Goal: Task Accomplishment & Management: Use online tool/utility

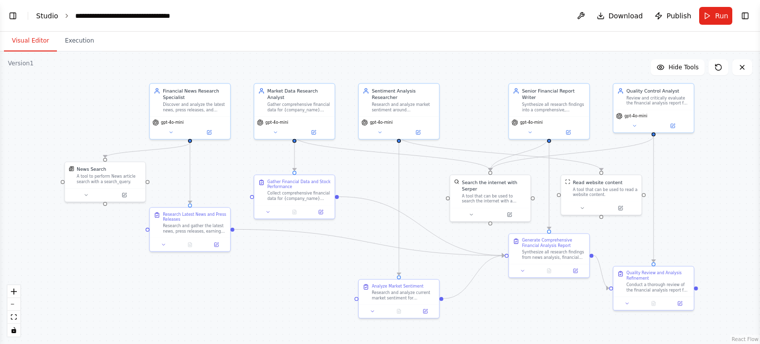
scroll to position [1483, 0]
click at [18, 15] on button "Toggle Left Sidebar" at bounding box center [13, 16] width 14 height 14
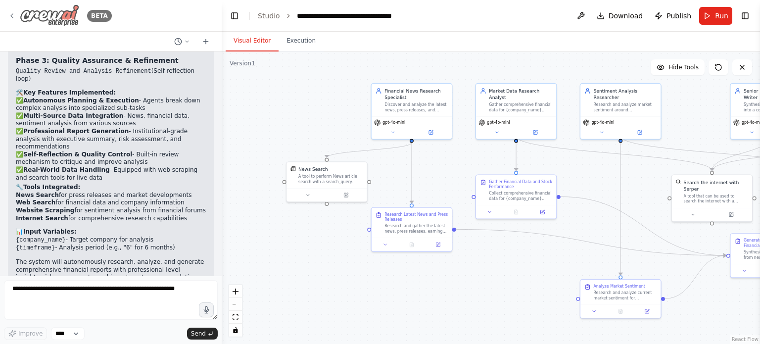
click at [11, 17] on icon at bounding box center [12, 16] width 8 height 8
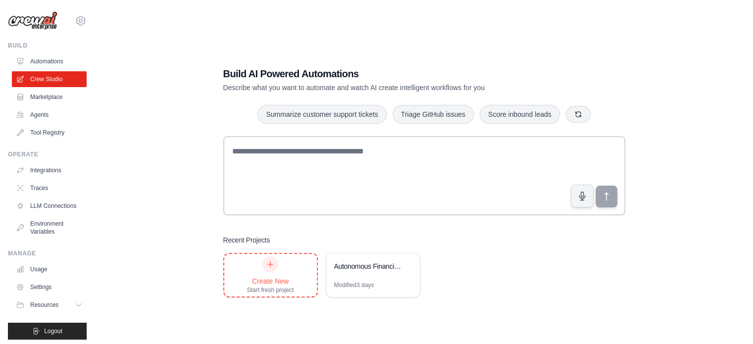
click at [280, 270] on div "Create New Start fresh project" at bounding box center [270, 275] width 47 height 38
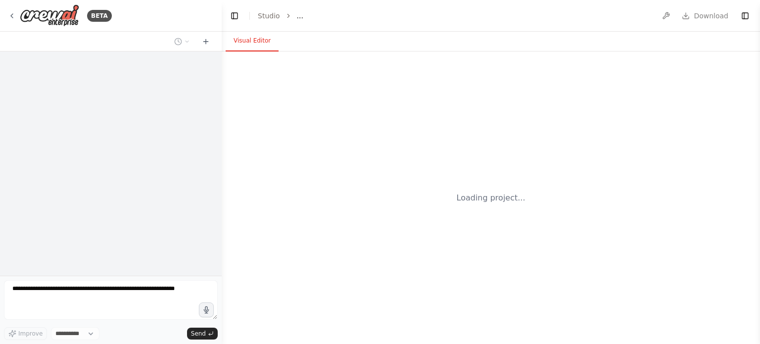
select select "****"
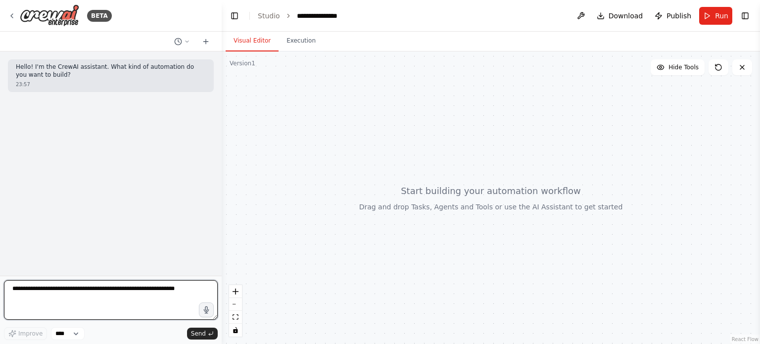
click at [38, 296] on textarea at bounding box center [111, 300] width 214 height 40
paste textarea "**********"
type textarea "**********"
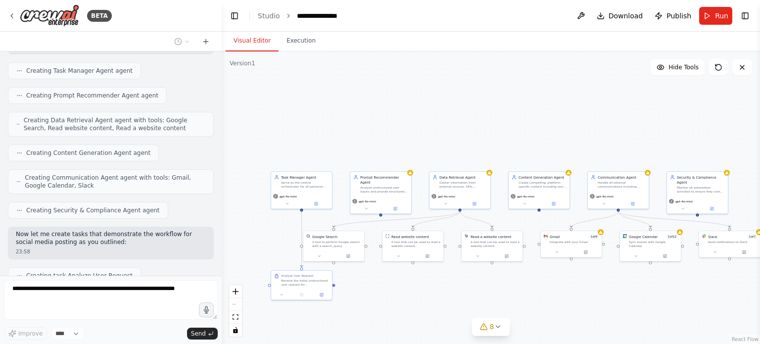
scroll to position [1204, 0]
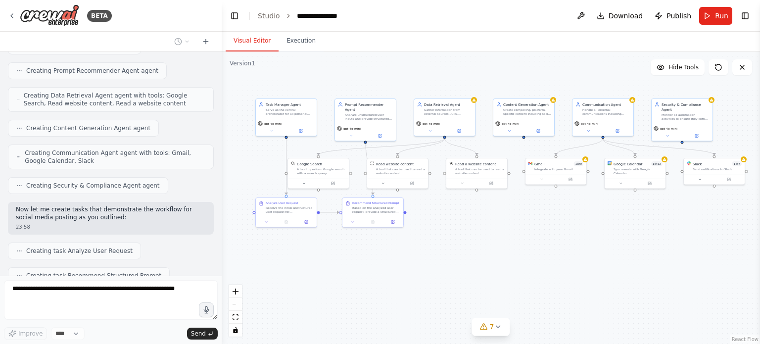
drag, startPoint x: 392, startPoint y: 149, endPoint x: 376, endPoint y: 77, distance: 74.4
click at [376, 77] on div ".deletable-edge-delete-btn { width: 20px; height: 20px; border: 0px solid #ffff…" at bounding box center [491, 197] width 539 height 293
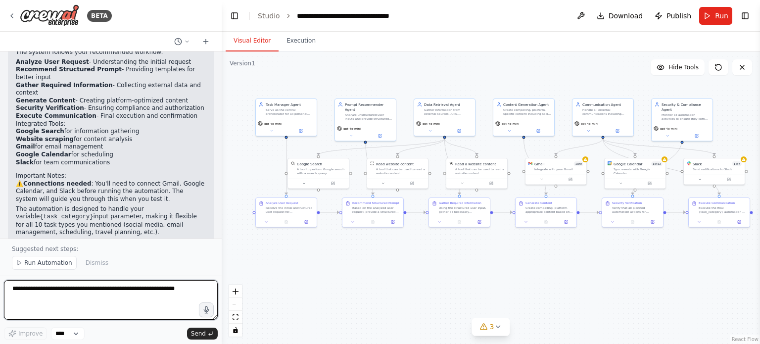
scroll to position [1872, 0]
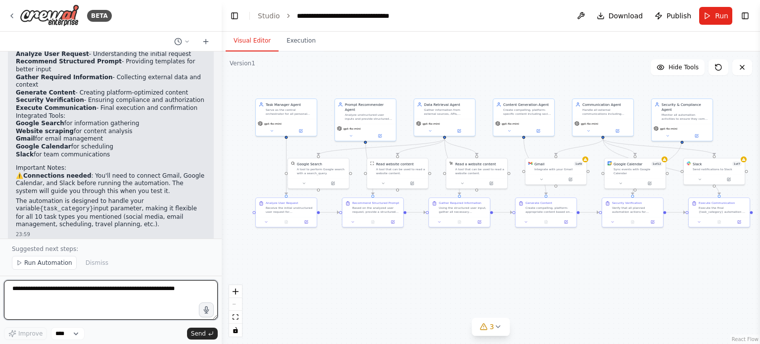
click at [52, 291] on textarea at bounding box center [111, 300] width 214 height 40
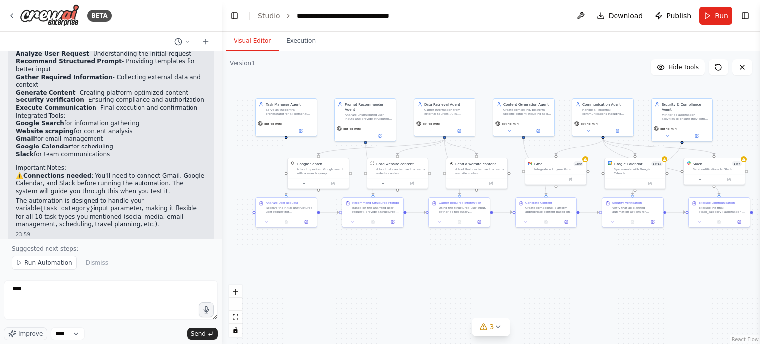
drag, startPoint x: 73, startPoint y: 198, endPoint x: 149, endPoint y: 208, distance: 76.3
click at [149, 254] on p "Would you like me to create additional custom tools for specific tasks like pri…" at bounding box center [111, 269] width 190 height 31
copy p "create additional custom tools for specific tasks like price monitoring, form f…"
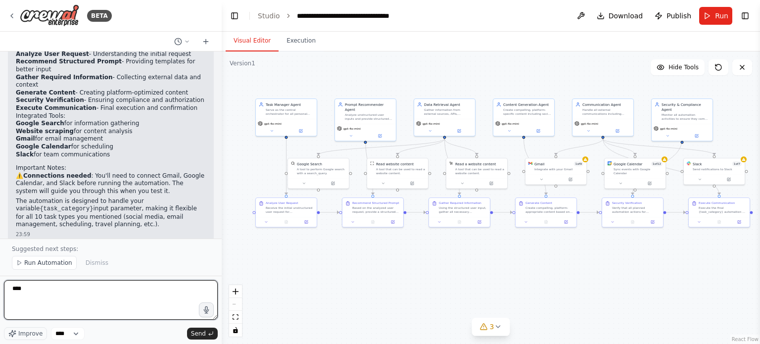
click at [36, 294] on textarea "***" at bounding box center [111, 300] width 214 height 40
paste textarea "**********"
click at [80, 297] on textarea "**********" at bounding box center [111, 300] width 214 height 40
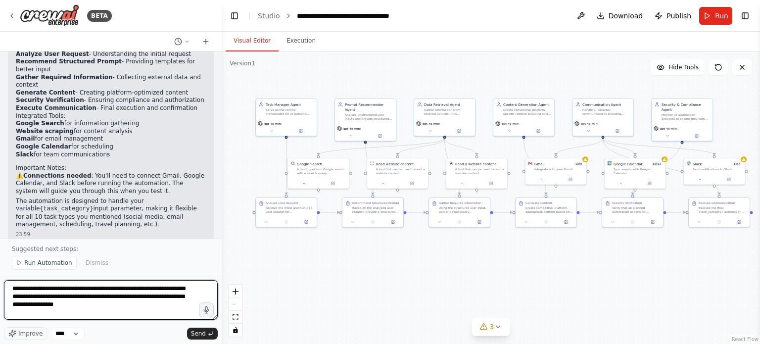
type textarea "**********"
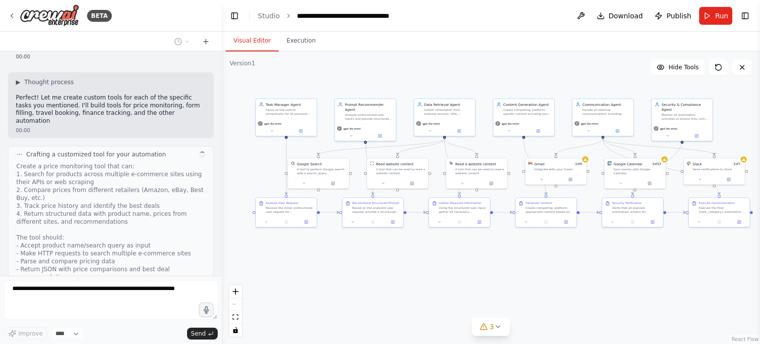
scroll to position [2164, 0]
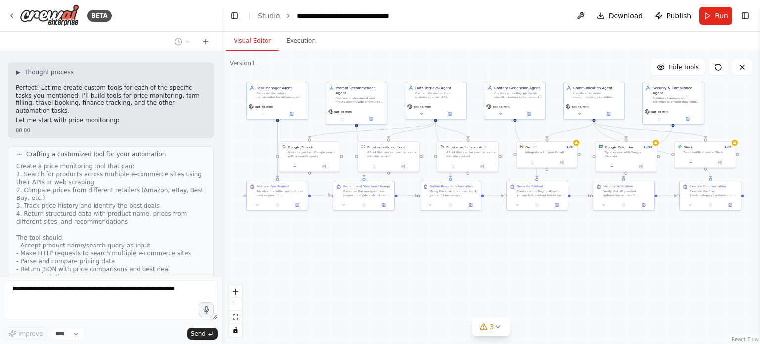
drag, startPoint x: 345, startPoint y: 289, endPoint x: 337, endPoint y: 272, distance: 19.0
click at [337, 272] on div ".deletable-edge-delete-btn { width: 20px; height: 20px; border: 0px solid #ffff…" at bounding box center [491, 197] width 539 height 293
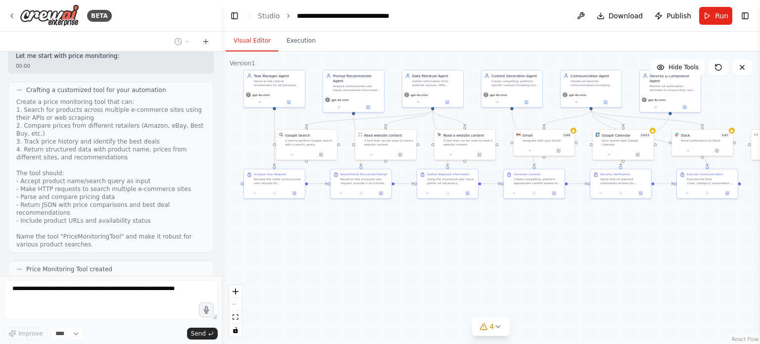
drag, startPoint x: 533, startPoint y: 287, endPoint x: 530, endPoint y: 275, distance: 12.2
click at [530, 275] on div ".deletable-edge-delete-btn { width: 20px; height: 20px; border: 0px solid #ffff…" at bounding box center [491, 197] width 539 height 293
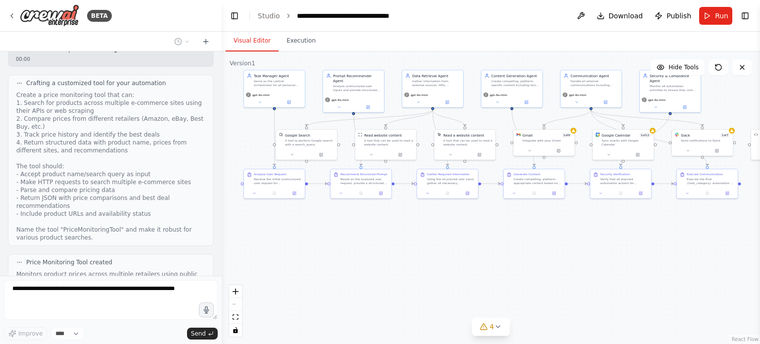
scroll to position [2432, 0]
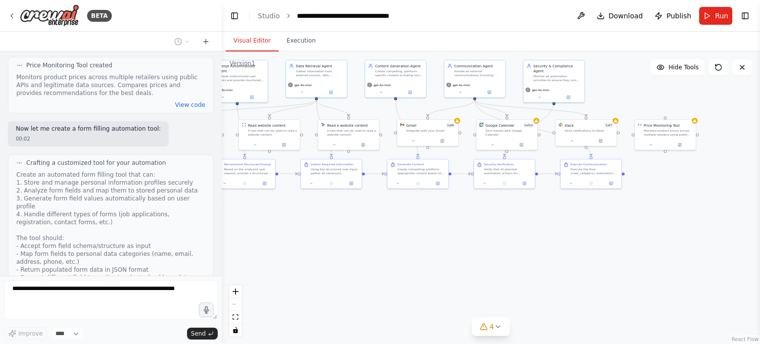
drag, startPoint x: 570, startPoint y: 247, endPoint x: 448, endPoint y: 238, distance: 122.1
click at [448, 238] on div ".deletable-edge-delete-btn { width: 20px; height: 20px; border: 0px solid #ffff…" at bounding box center [491, 197] width 539 height 293
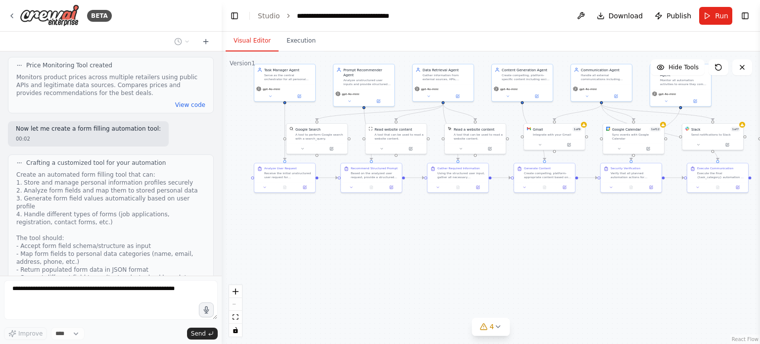
drag, startPoint x: 436, startPoint y: 237, endPoint x: 568, endPoint y: 240, distance: 131.7
click at [568, 240] on div ".deletable-edge-delete-btn { width: 20px; height: 20px; border: 0px solid #ffff…" at bounding box center [491, 197] width 539 height 293
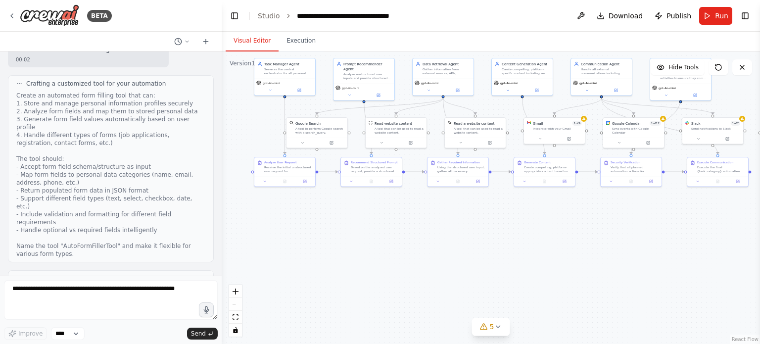
scroll to position [2716, 0]
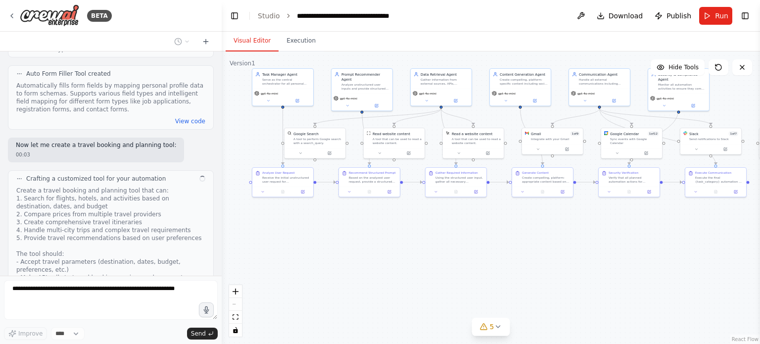
click at [414, 282] on div ".deletable-edge-delete-btn { width: 20px; height: 20px; border: 0px solid #ffff…" at bounding box center [491, 197] width 539 height 293
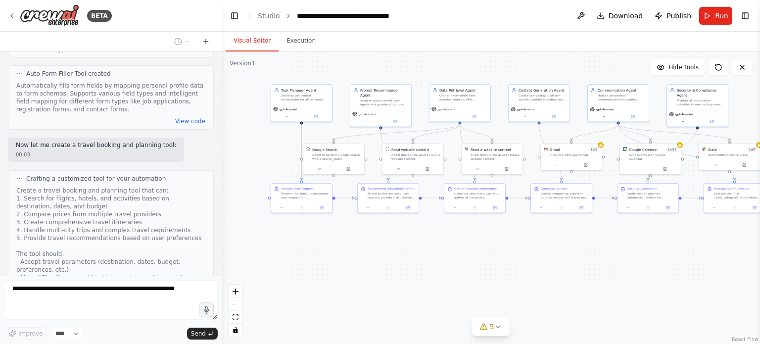
drag, startPoint x: 400, startPoint y: 263, endPoint x: 419, endPoint y: 279, distance: 24.6
click at [419, 279] on div ".deletable-edge-delete-btn { width: 20px; height: 20px; border: 0px solid #ffff…" at bounding box center [491, 197] width 539 height 293
click at [219, 274] on div at bounding box center [220, 172] width 4 height 344
click at [218, 276] on div at bounding box center [220, 172] width 4 height 344
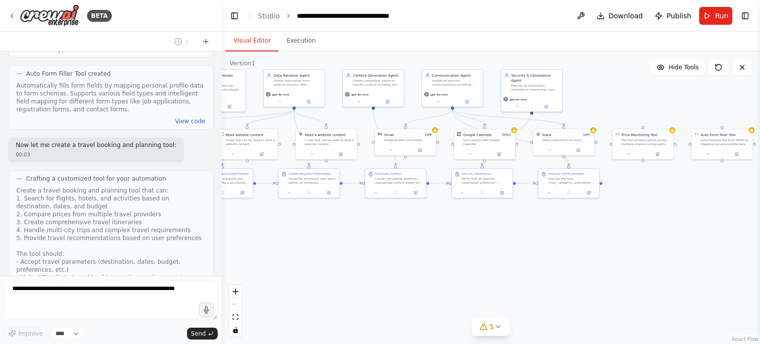
drag, startPoint x: 452, startPoint y: 300, endPoint x: 286, endPoint y: 286, distance: 166.5
click at [286, 286] on div ".deletable-edge-delete-btn { width: 20px; height: 20px; border: 0px solid #ffff…" at bounding box center [491, 197] width 539 height 293
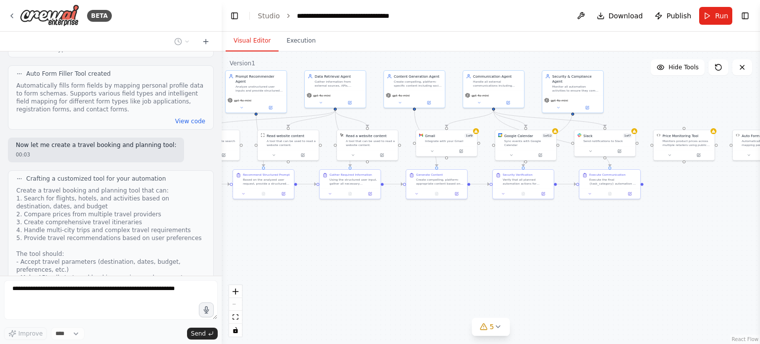
drag, startPoint x: 516, startPoint y: 253, endPoint x: 557, endPoint y: 254, distance: 41.1
click at [557, 254] on div ".deletable-edge-delete-btn { width: 20px; height: 20px; border: 0px solid #ffff…" at bounding box center [491, 197] width 539 height 293
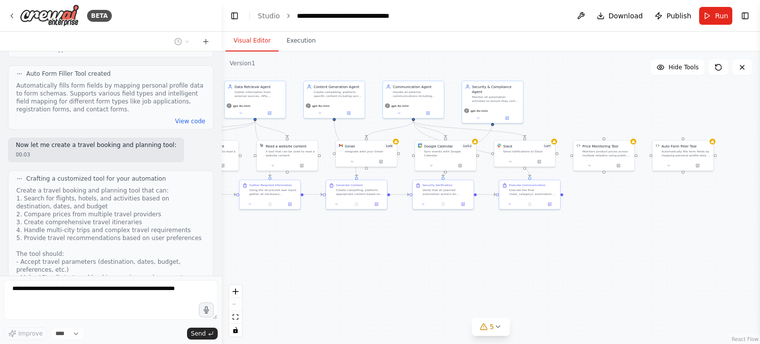
drag, startPoint x: 483, startPoint y: 257, endPoint x: 403, endPoint y: 268, distance: 80.9
click at [403, 268] on div ".deletable-edge-delete-btn { width: 20px; height: 20px; border: 0px solid #ffff…" at bounding box center [491, 197] width 539 height 293
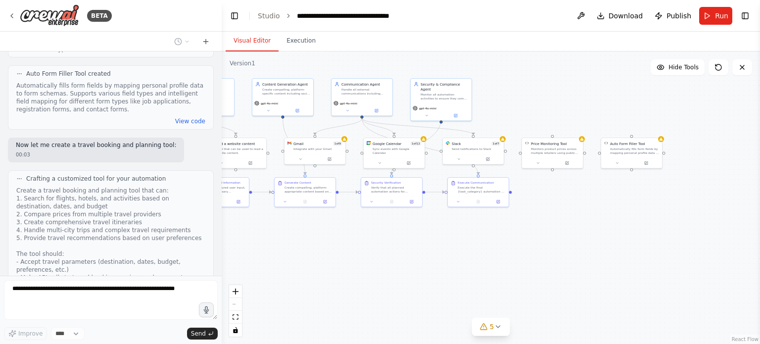
drag, startPoint x: 540, startPoint y: 281, endPoint x: 489, endPoint y: 278, distance: 51.5
click at [489, 278] on div ".deletable-edge-delete-btn { width: 20px; height: 20px; border: 0px solid #ffff…" at bounding box center [491, 197] width 539 height 293
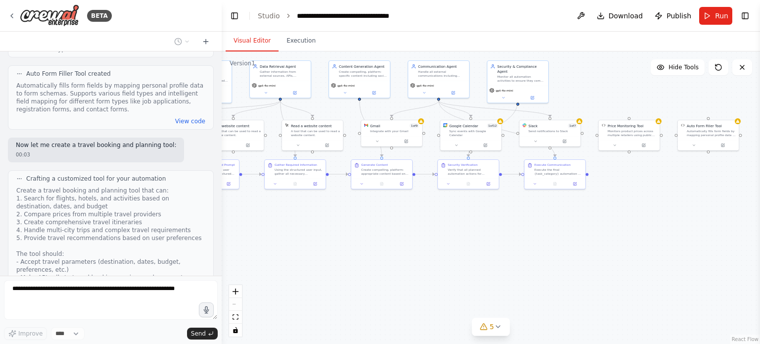
drag, startPoint x: 483, startPoint y: 259, endPoint x: 559, endPoint y: 242, distance: 78.8
click at [559, 242] on div ".deletable-edge-delete-btn { width: 20px; height: 20px; border: 0px solid #ffff…" at bounding box center [491, 197] width 539 height 293
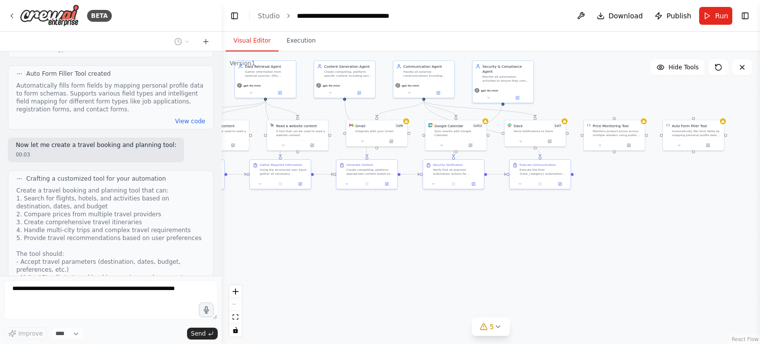
drag, startPoint x: 401, startPoint y: 240, endPoint x: 386, endPoint y: 240, distance: 14.8
click at [386, 240] on div ".deletable-edge-delete-btn { width: 20px; height: 20px; border: 0px solid #ffff…" at bounding box center [491, 197] width 539 height 293
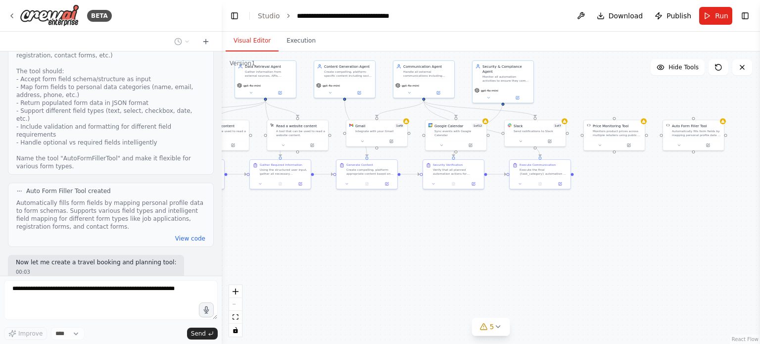
scroll to position [2568, 0]
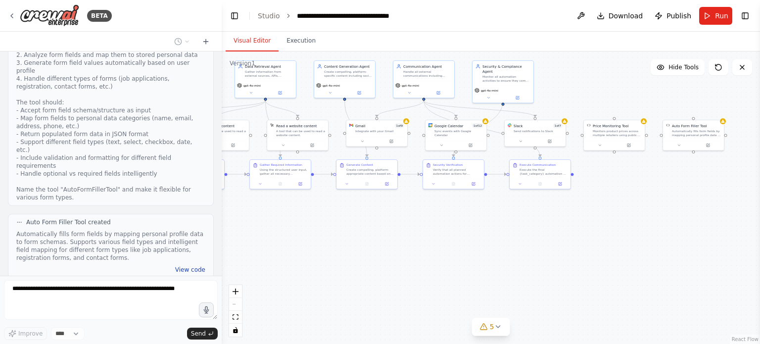
click at [188, 266] on button "View code" at bounding box center [190, 270] width 30 height 8
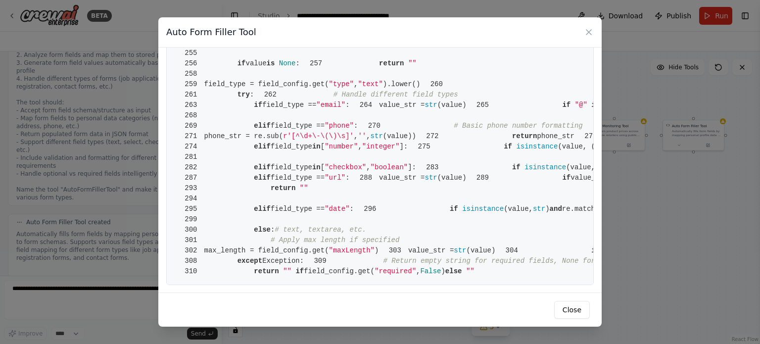
scroll to position [2521, 0]
click at [589, 31] on icon at bounding box center [589, 32] width 10 height 10
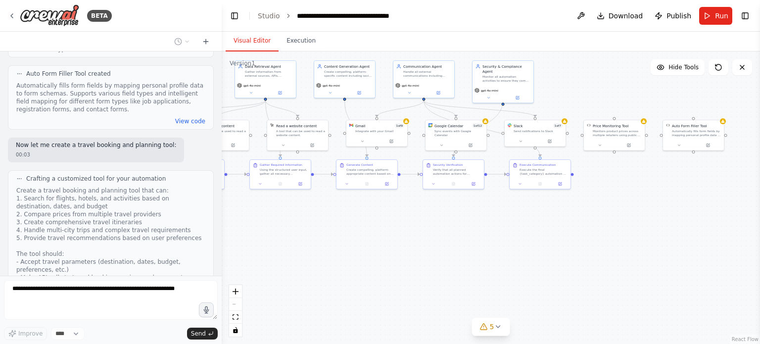
scroll to position [2788, 0]
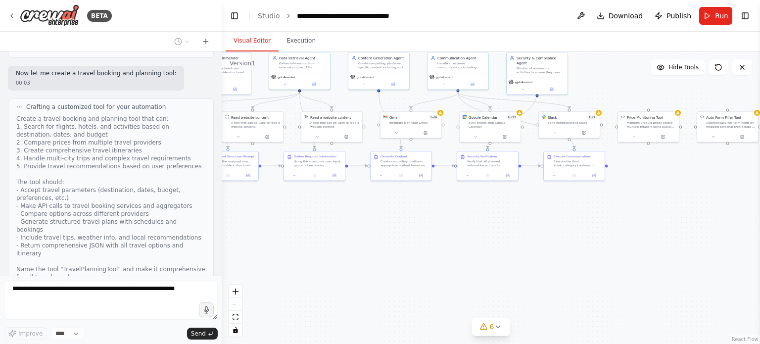
drag, startPoint x: 528, startPoint y: 239, endPoint x: 562, endPoint y: 230, distance: 35.2
click at [562, 230] on div ".deletable-edge-delete-btn { width: 20px; height: 20px; border: 0px solid #ffff…" at bounding box center [491, 197] width 539 height 293
click at [196, 344] on button "View code" at bounding box center [190, 349] width 30 height 8
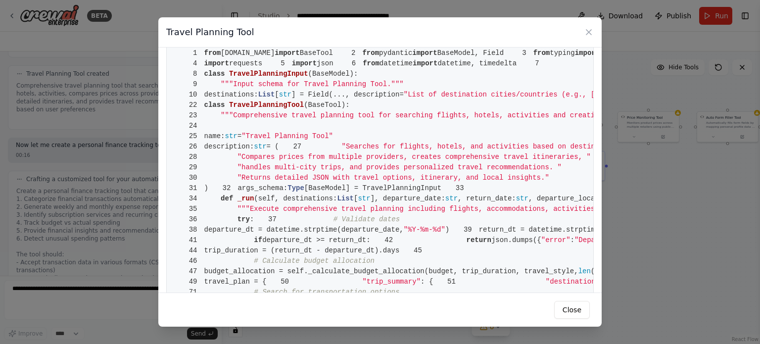
scroll to position [0, 0]
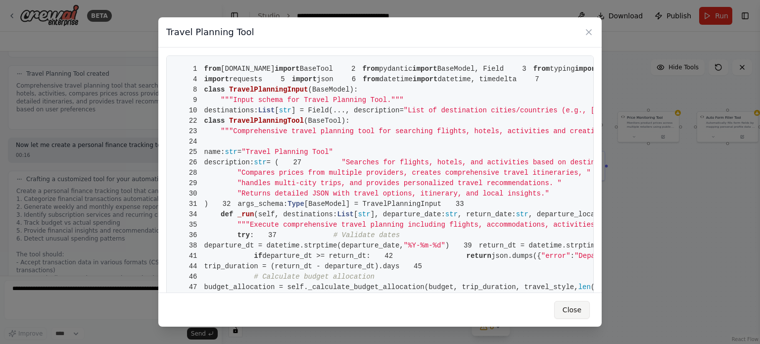
click at [575, 318] on button "Close" at bounding box center [572, 310] width 36 height 18
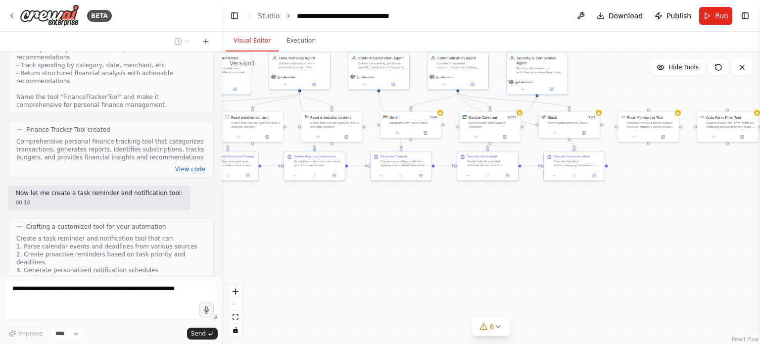
scroll to position [3265, 0]
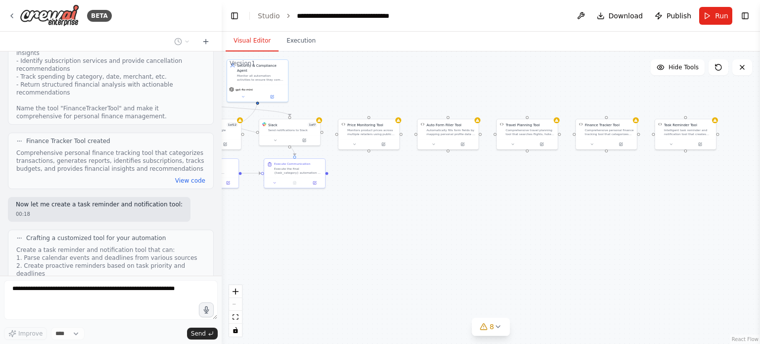
drag, startPoint x: 700, startPoint y: 231, endPoint x: 420, endPoint y: 239, distance: 279.8
click at [420, 239] on div ".deletable-edge-delete-btn { width: 20px; height: 20px; border: 0px solid #ffff…" at bounding box center [491, 197] width 539 height 293
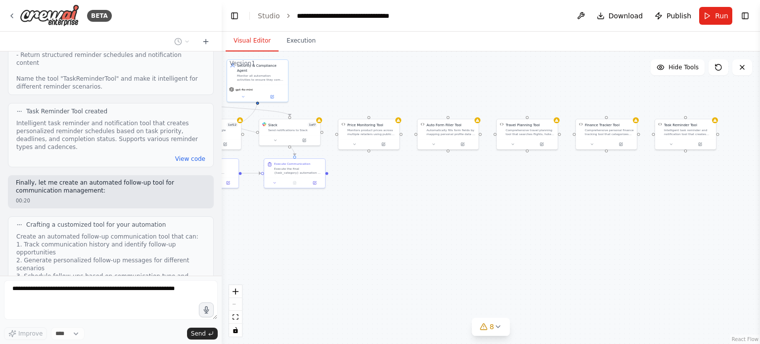
scroll to position [3608, 0]
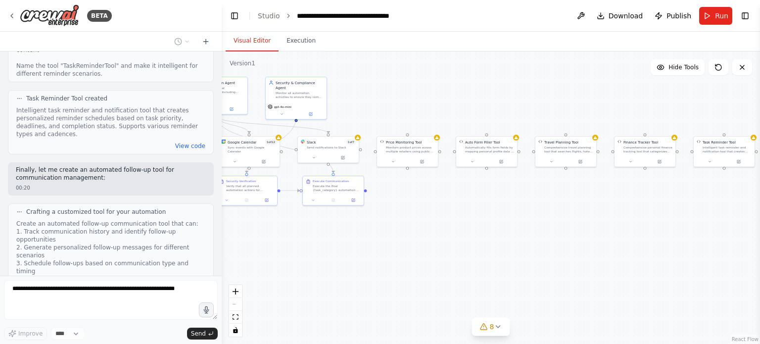
drag, startPoint x: 383, startPoint y: 243, endPoint x: 421, endPoint y: 260, distance: 42.3
click at [421, 260] on div ".deletable-edge-delete-btn { width: 20px; height: 20px; border: 0px solid #ffff…" at bounding box center [491, 197] width 539 height 293
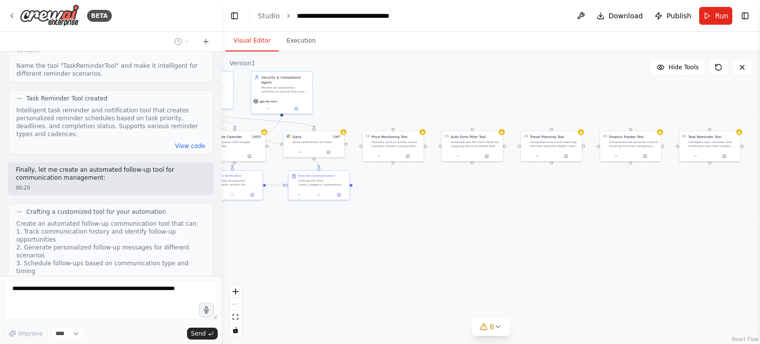
drag, startPoint x: 507, startPoint y: 226, endPoint x: 493, endPoint y: 221, distance: 15.4
click at [493, 221] on div ".deletable-edge-delete-btn { width: 20px; height: 20px; border: 0px solid #ffff…" at bounding box center [491, 197] width 539 height 293
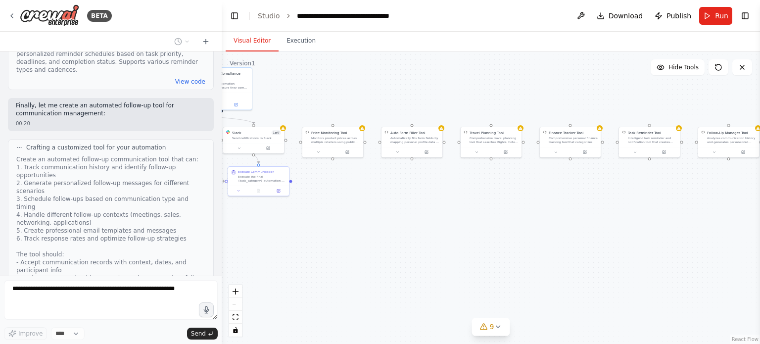
drag, startPoint x: 551, startPoint y: 229, endPoint x: 491, endPoint y: 225, distance: 60.5
click at [491, 225] on div ".deletable-edge-delete-btn { width: 20px; height: 20px; border: 0px solid #ffff…" at bounding box center [491, 197] width 539 height 293
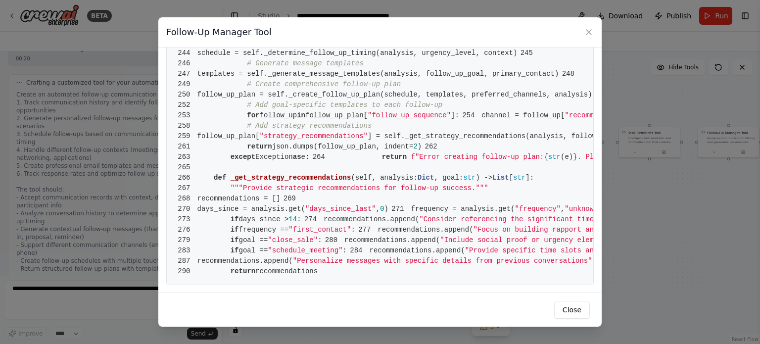
scroll to position [2809, 0]
click at [587, 28] on icon at bounding box center [589, 32] width 10 height 10
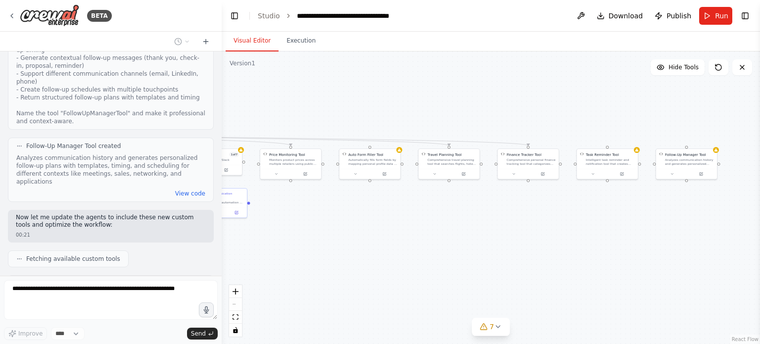
scroll to position [3933, 0]
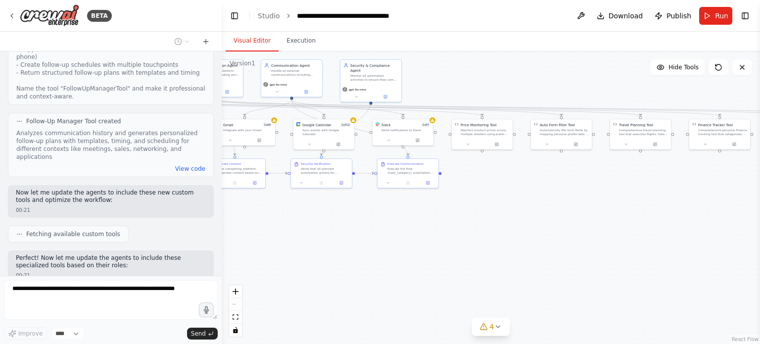
drag, startPoint x: 561, startPoint y: 223, endPoint x: 711, endPoint y: 215, distance: 150.2
click at [711, 215] on div ".deletable-edge-delete-btn { width: 20px; height: 20px; border: 0px solid #ffff…" at bounding box center [491, 197] width 539 height 293
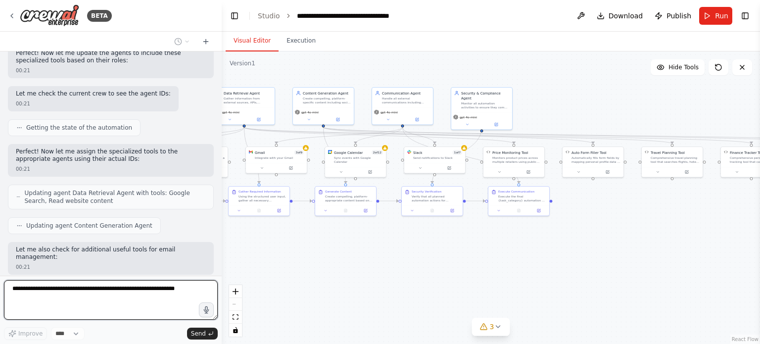
scroll to position [4182, 0]
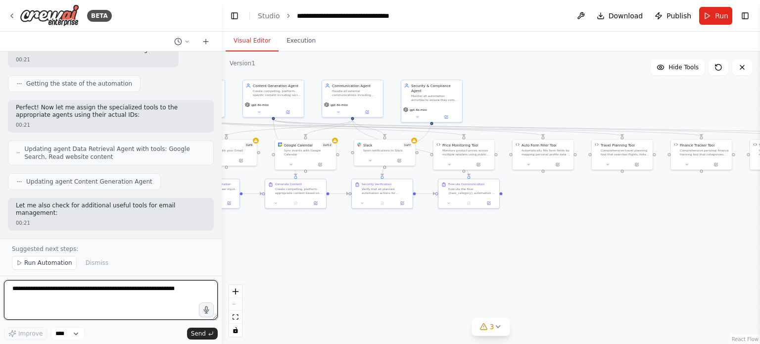
drag, startPoint x: 345, startPoint y: 243, endPoint x: 405, endPoint y: 263, distance: 63.7
click at [405, 263] on div ".deletable-edge-delete-btn { width: 20px; height: 20px; border: 0px solid #ffff…" at bounding box center [491, 197] width 539 height 293
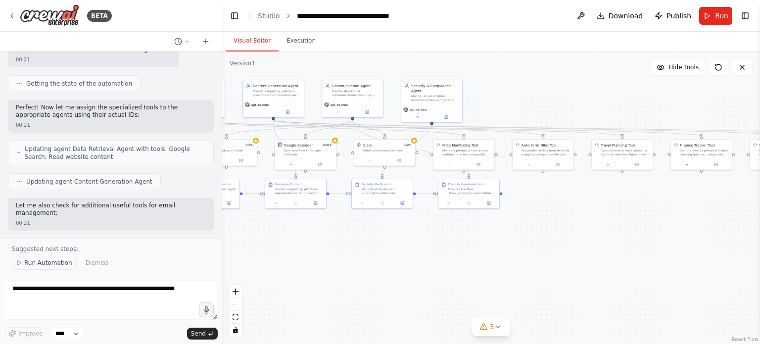
click at [40, 265] on span "Run Automation" at bounding box center [48, 263] width 48 height 8
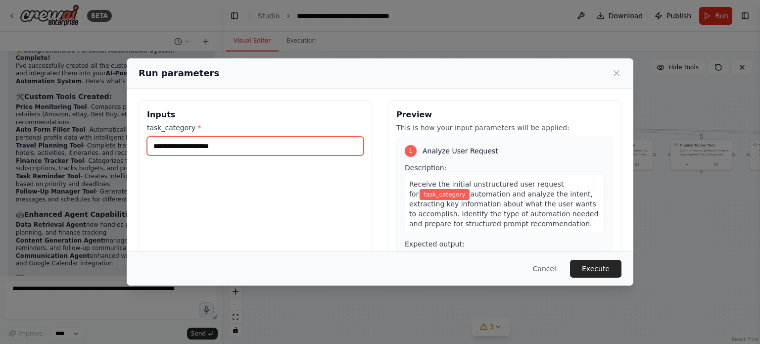
scroll to position [4591, 0]
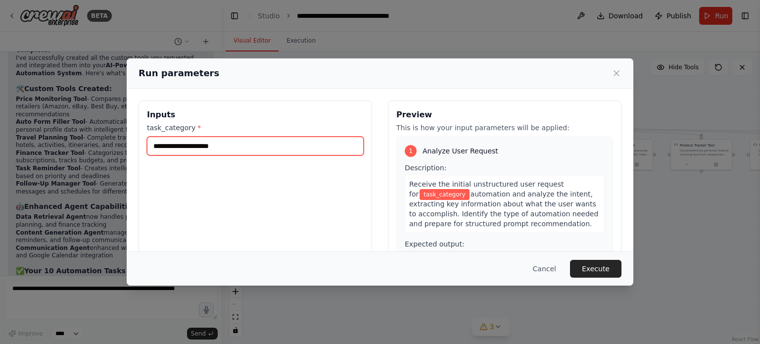
click at [322, 149] on input "task_category *" at bounding box center [255, 146] width 217 height 19
type input "**********"
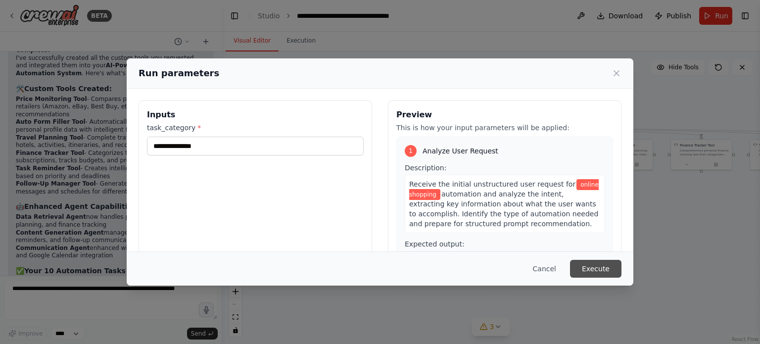
click at [593, 270] on button "Execute" at bounding box center [595, 269] width 51 height 18
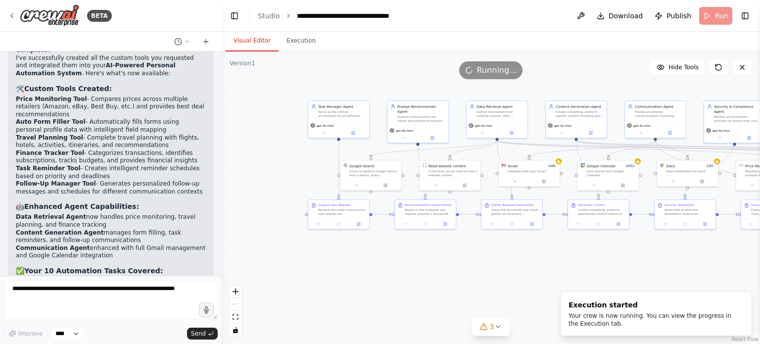
drag, startPoint x: 331, startPoint y: 247, endPoint x: 634, endPoint y: 268, distance: 303.6
click at [634, 268] on div ".deletable-edge-delete-btn { width: 20px; height: 20px; border: 0px solid #ffff…" at bounding box center [491, 197] width 539 height 293
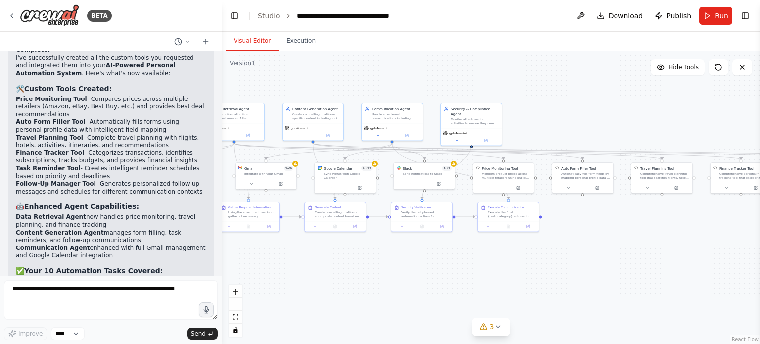
drag, startPoint x: 561, startPoint y: 264, endPoint x: 297, endPoint y: 266, distance: 263.3
click at [297, 266] on div ".deletable-edge-delete-btn { width: 20px; height: 20px; border: 0px solid #ffff…" at bounding box center [491, 197] width 539 height 293
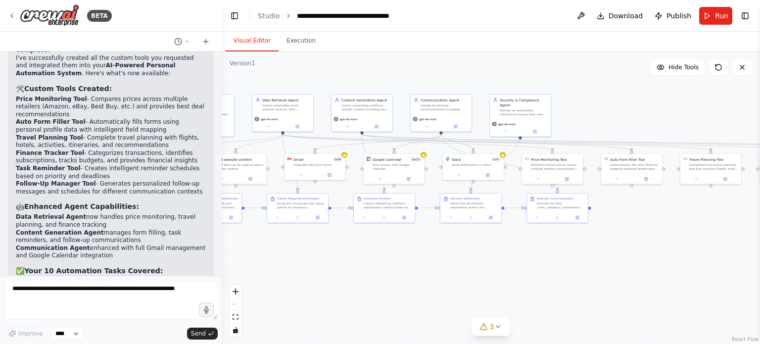
drag, startPoint x: 630, startPoint y: 234, endPoint x: 679, endPoint y: 225, distance: 49.8
click at [679, 225] on div ".deletable-edge-delete-btn { width: 20px; height: 20px; border: 0px solid #ffff…" at bounding box center [491, 197] width 539 height 293
click at [12, 15] on icon at bounding box center [12, 16] width 8 height 8
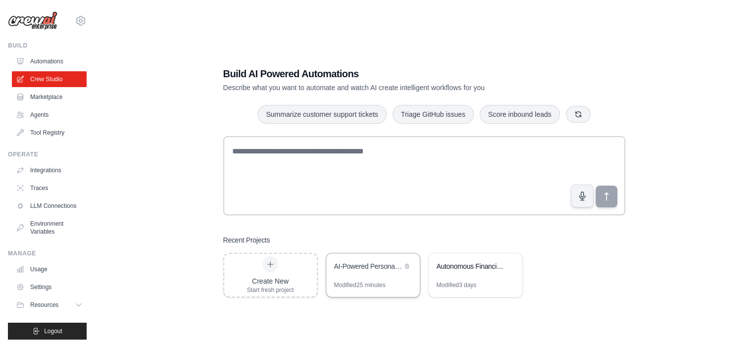
click at [385, 281] on div "Modified 25 minutes" at bounding box center [359, 285] width 51 height 8
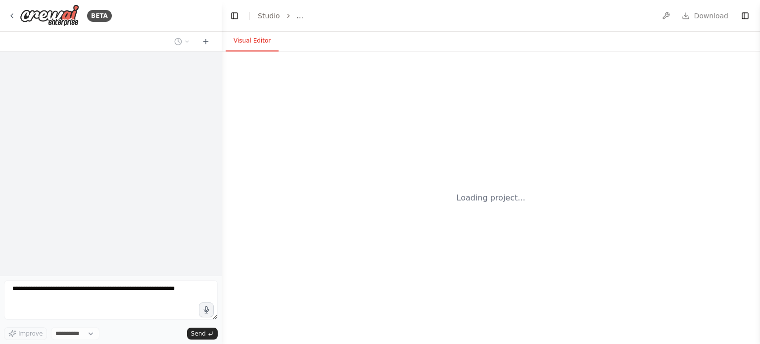
select select "****"
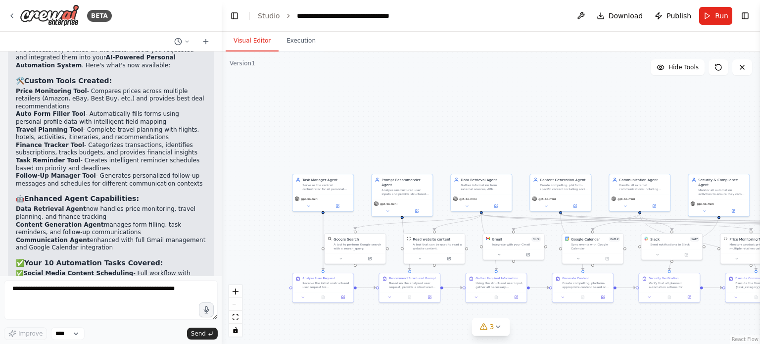
scroll to position [4591, 0]
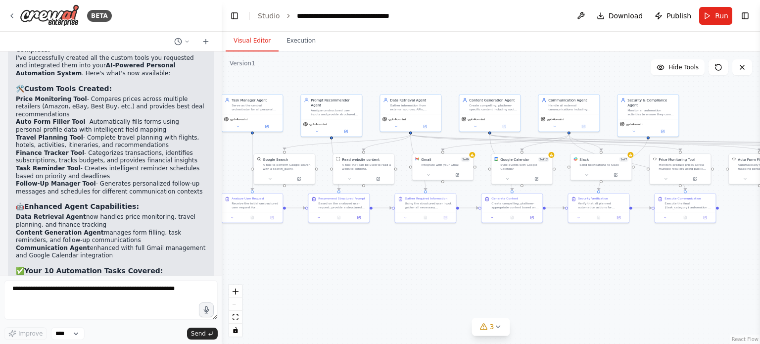
drag, startPoint x: 480, startPoint y: 123, endPoint x: 412, endPoint y: 45, distance: 103.1
click at [412, 45] on div "Visual Editor Execution Version 1 Hide Tools .deletable-edge-delete-btn { width…" at bounding box center [491, 188] width 539 height 312
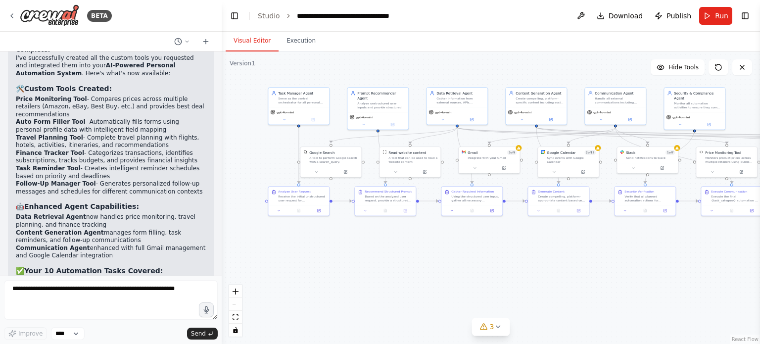
drag, startPoint x: 614, startPoint y: 296, endPoint x: 660, endPoint y: 289, distance: 47.0
click at [660, 289] on div ".deletable-edge-delete-btn { width: 20px; height: 20px; border: 0px solid #ffff…" at bounding box center [491, 197] width 539 height 293
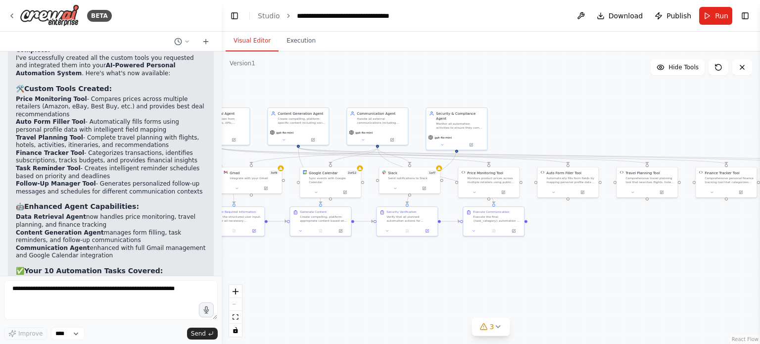
drag, startPoint x: 576, startPoint y: 70, endPoint x: 321, endPoint y: 81, distance: 255.1
click at [321, 81] on div ".deletable-edge-delete-btn { width: 20px; height: 20px; border: 0px solid #ffff…" at bounding box center [491, 197] width 539 height 293
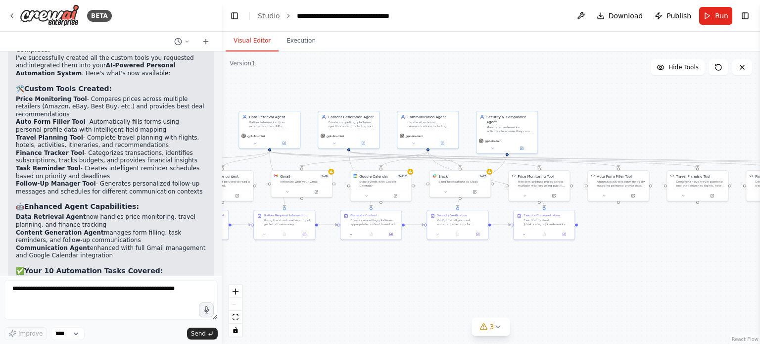
drag, startPoint x: 692, startPoint y: 322, endPoint x: 760, endPoint y: 335, distance: 68.5
click at [760, 335] on div "BETA Hello! I'm the CrewAI assistant. What kind of automation do you want to bu…" at bounding box center [380, 172] width 760 height 344
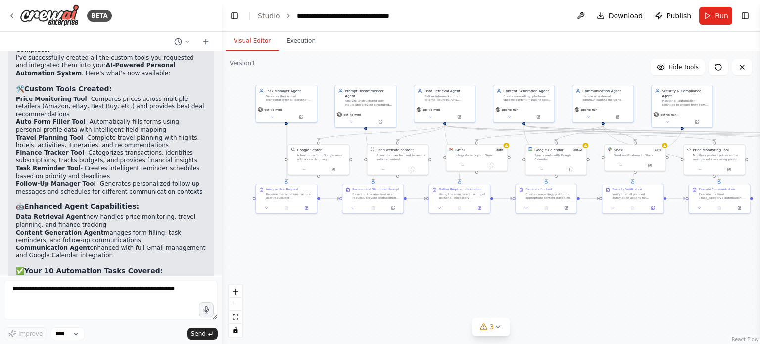
drag, startPoint x: 373, startPoint y: 278, endPoint x: 548, endPoint y: 251, distance: 177.2
click at [548, 251] on div ".deletable-edge-delete-btn { width: 20px; height: 20px; border: 0px solid #ffff…" at bounding box center [491, 197] width 539 height 293
click at [614, 19] on span "Download" at bounding box center [626, 16] width 35 height 10
click at [756, 292] on button "Toggle Sidebar" at bounding box center [760, 172] width 8 height 344
